Goal: Task Accomplishment & Management: Manage account settings

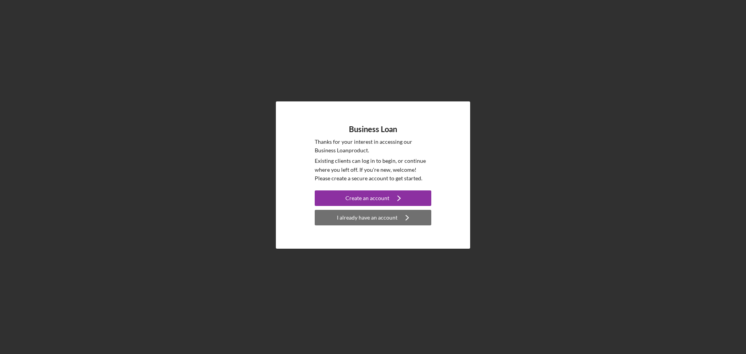
click at [379, 214] on div "I already have an account" at bounding box center [367, 218] width 61 height 16
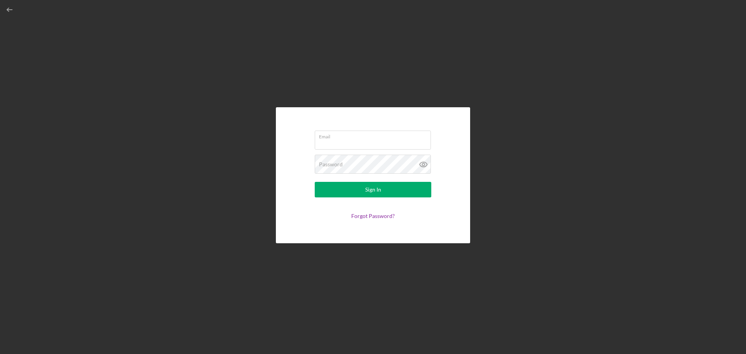
click at [370, 211] on form "Email Password Sign In Forgot Password?" at bounding box center [372, 175] width 155 height 97
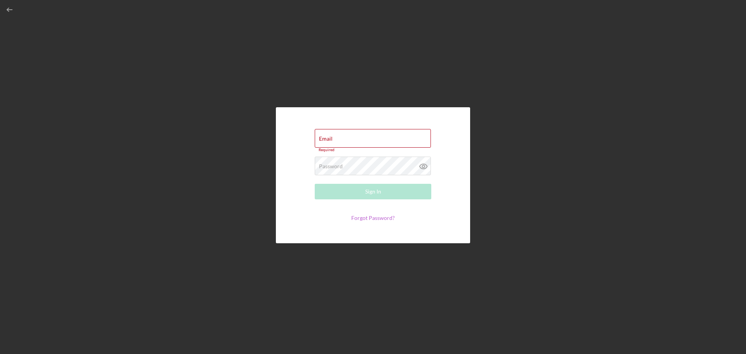
click at [370, 217] on link "Forgot Password?" at bounding box center [373, 217] width 44 height 7
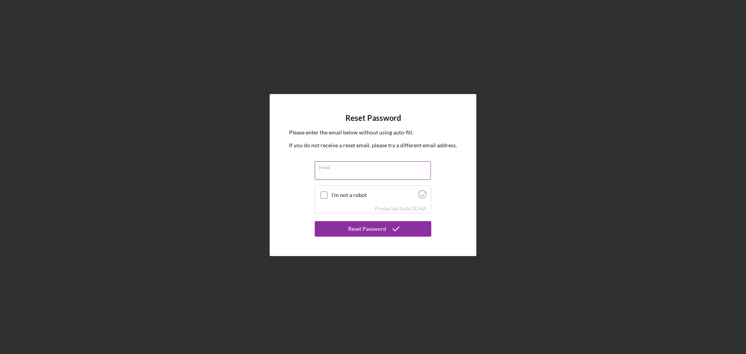
click at [353, 167] on label "Email" at bounding box center [375, 166] width 112 height 9
click at [353, 167] on input "Email" at bounding box center [373, 170] width 116 height 19
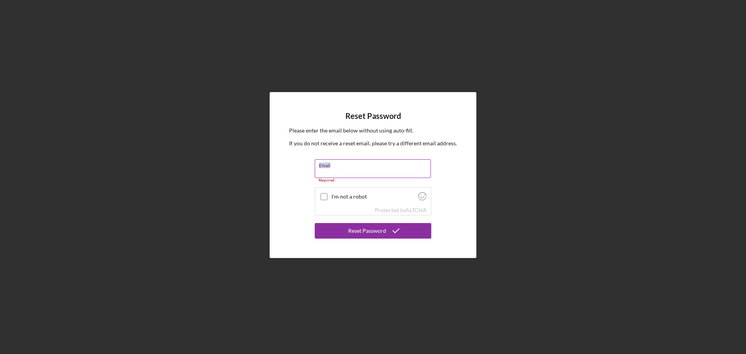
click at [353, 167] on div "Email Required" at bounding box center [373, 170] width 117 height 23
click at [351, 173] on input "Email" at bounding box center [373, 168] width 116 height 19
type input "[EMAIL_ADDRESS][DOMAIN_NAME]"
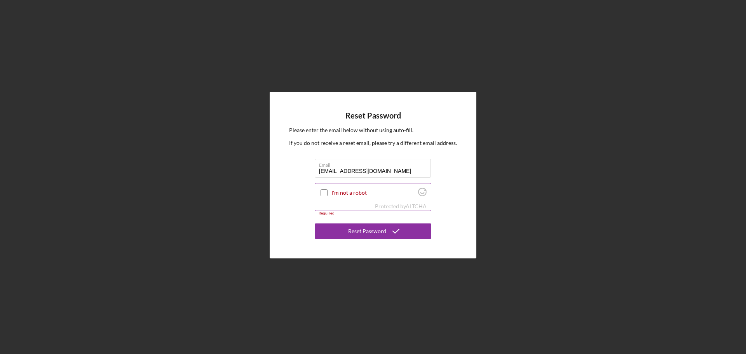
click at [320, 193] on div at bounding box center [323, 192] width 9 height 9
click at [323, 193] on input "I'm not a robot" at bounding box center [324, 192] width 7 height 7
checkbox input "true"
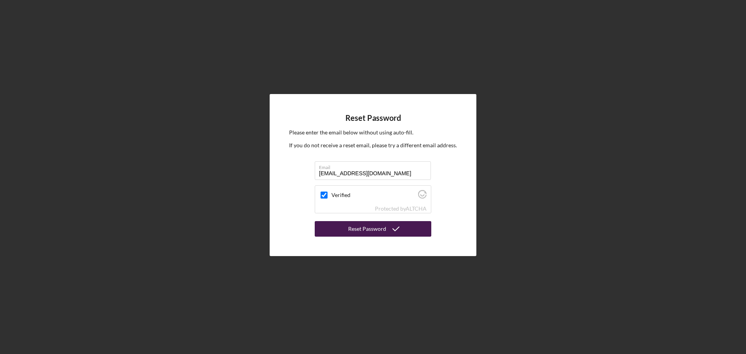
click at [361, 230] on div "Reset Password" at bounding box center [367, 229] width 38 height 16
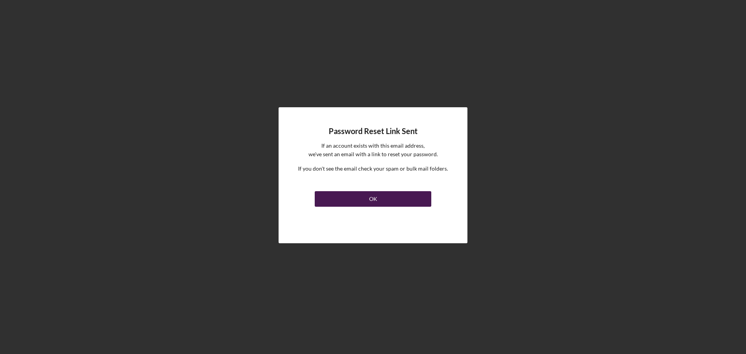
click at [361, 198] on button "OK" at bounding box center [373, 199] width 117 height 16
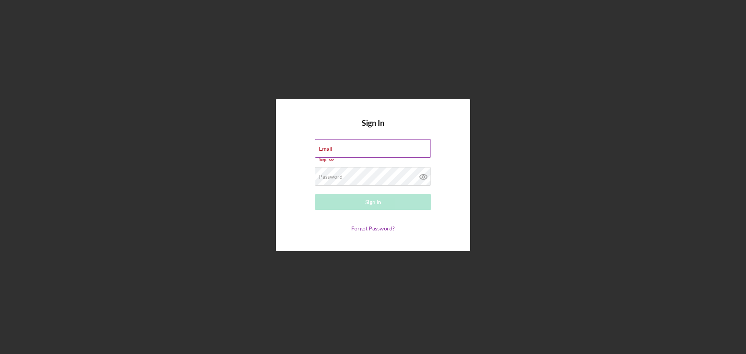
click at [333, 148] on label "Email" at bounding box center [326, 149] width 14 height 6
click at [347, 148] on input "Email" at bounding box center [373, 148] width 116 height 19
